Goal: Check status: Check status

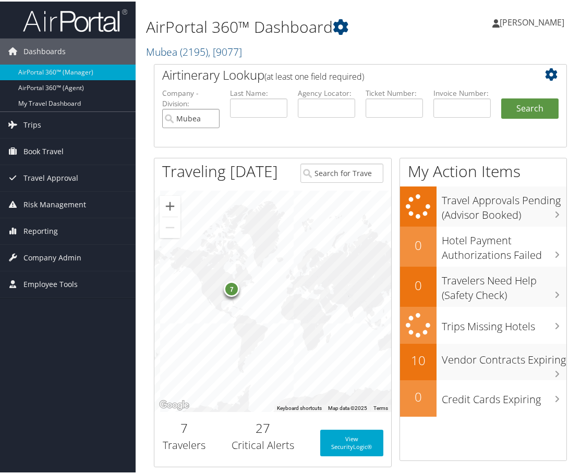
click at [207, 120] on input "Mubea" at bounding box center [190, 116] width 57 height 19
drag, startPoint x: 395, startPoint y: 100, endPoint x: 389, endPoint y: 104, distance: 6.8
paste input "0017309181238"
type input "0017309181238"
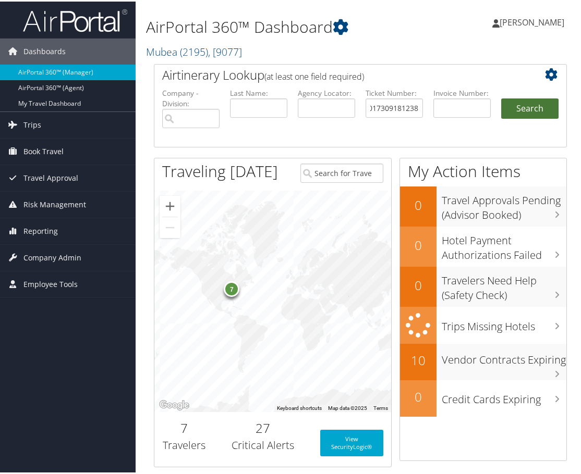
click at [519, 114] on button "Search" at bounding box center [529, 107] width 57 height 21
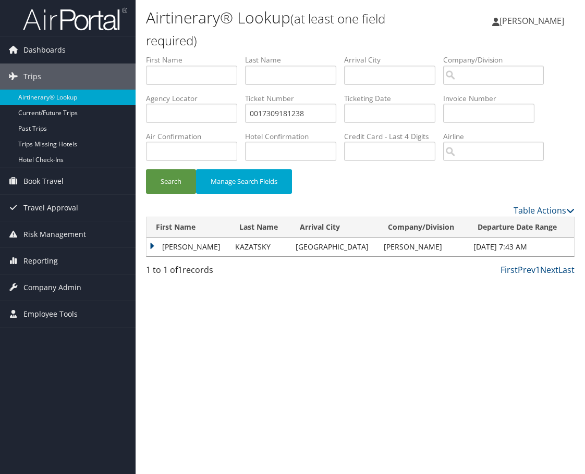
click at [149, 247] on td "[PERSON_NAME]" at bounding box center [187, 247] width 83 height 19
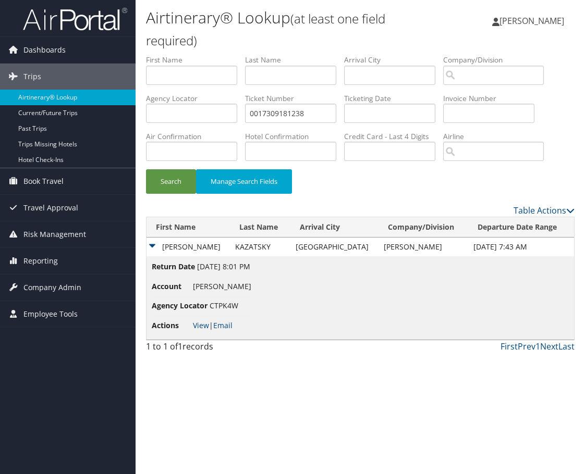
click at [202, 331] on li "Actions View | Email" at bounding box center [202, 325] width 100 height 19
click at [201, 330] on link "View" at bounding box center [201, 326] width 16 height 10
click at [200, 327] on link "View" at bounding box center [201, 326] width 16 height 10
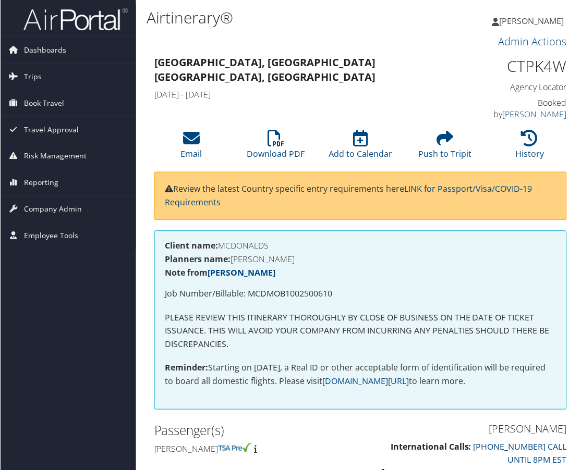
click at [271, 292] on p "Job Number/Billable: MCDMOB1002500610" at bounding box center [360, 295] width 391 height 14
copy p "MCDMOB1002500610"
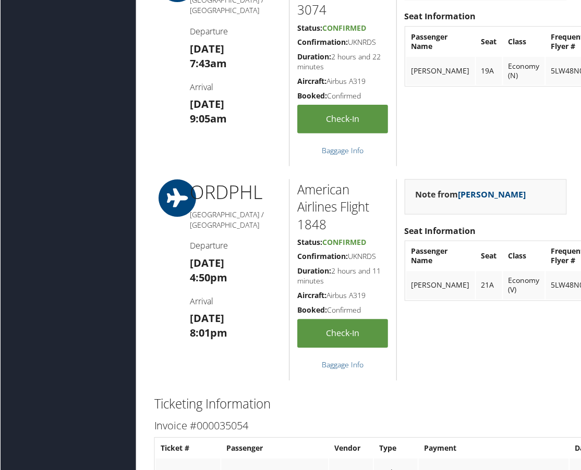
scroll to position [782, 0]
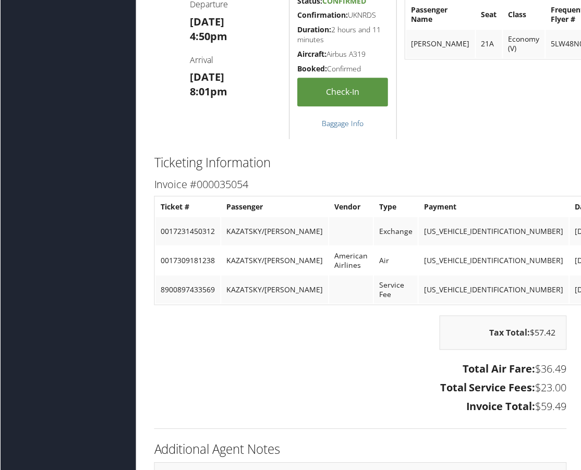
click at [401, 445] on h2 "Additional Agent Notes" at bounding box center [360, 450] width 413 height 18
click at [197, 231] on td "0017231450312" at bounding box center [187, 231] width 65 height 28
copy td "0017231450312"
click at [207, 256] on td "0017309181238" at bounding box center [187, 261] width 65 height 28
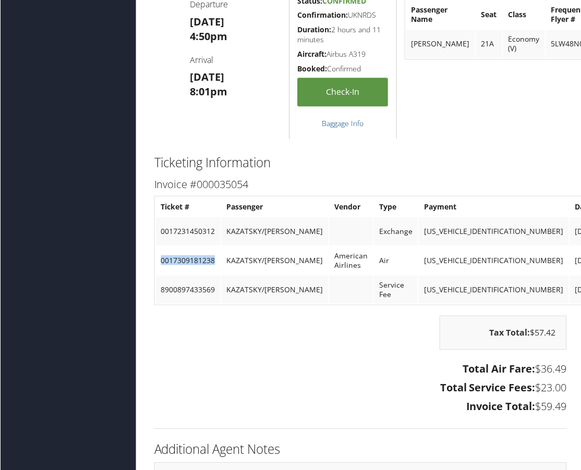
click at [207, 256] on td "0017309181238" at bounding box center [187, 261] width 65 height 28
copy td "0017309181238"
